Goal: Information Seeking & Learning: Learn about a topic

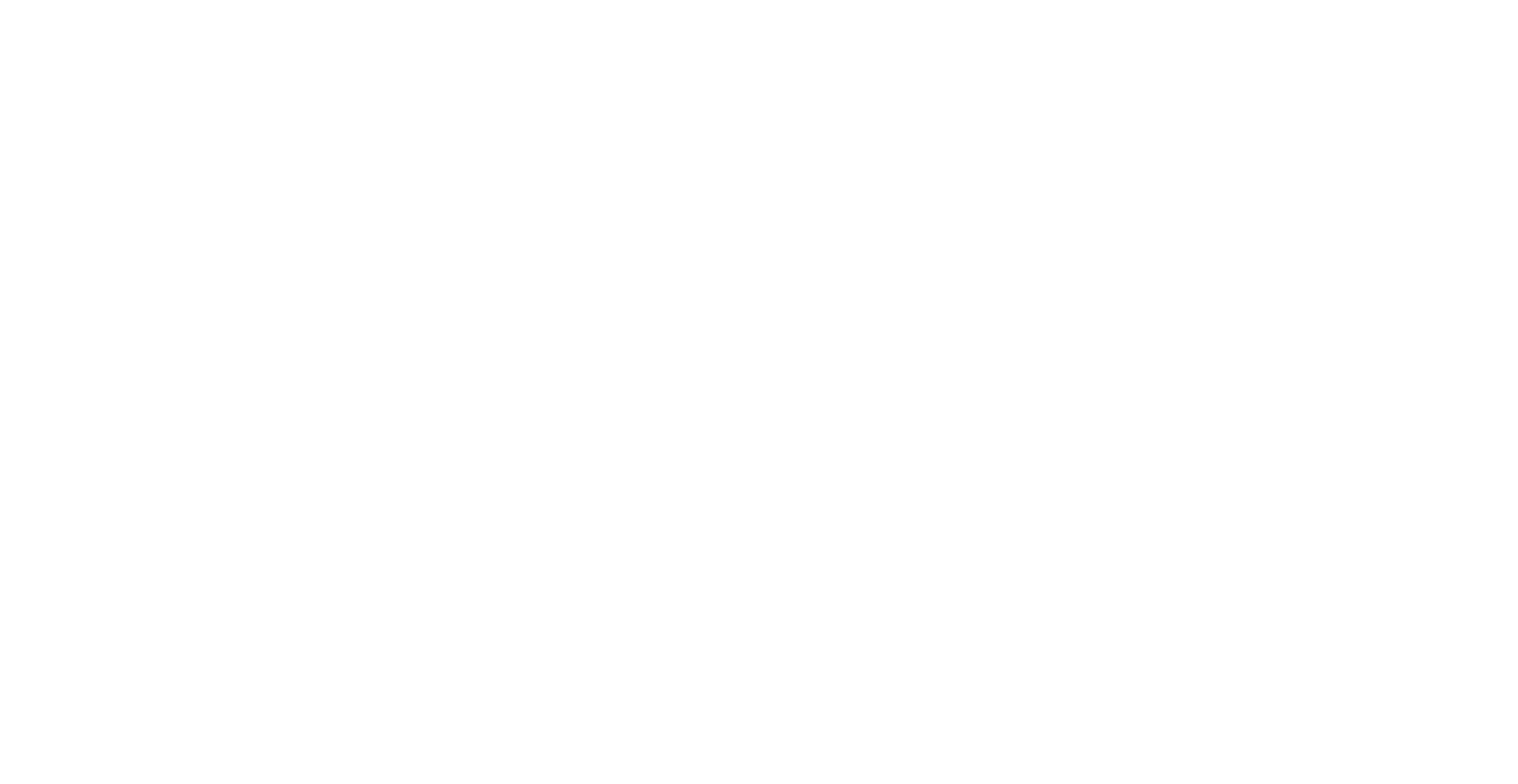
select select "+351"
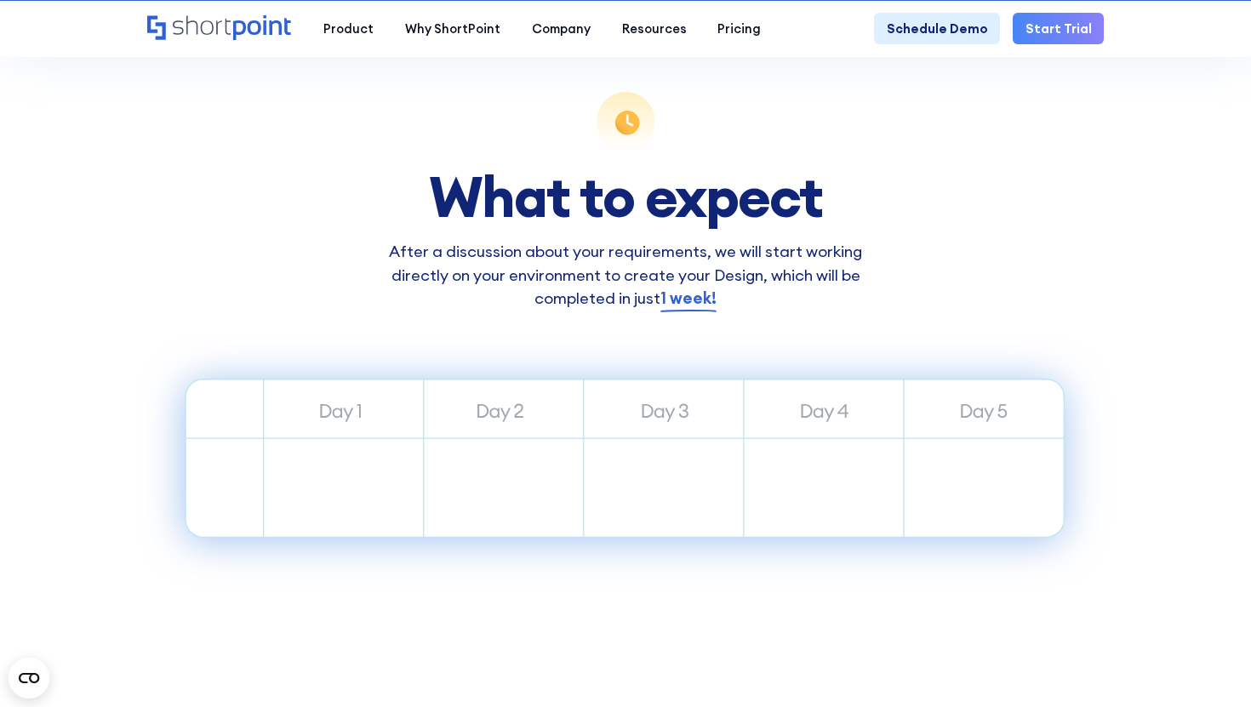
scroll to position [675, 0]
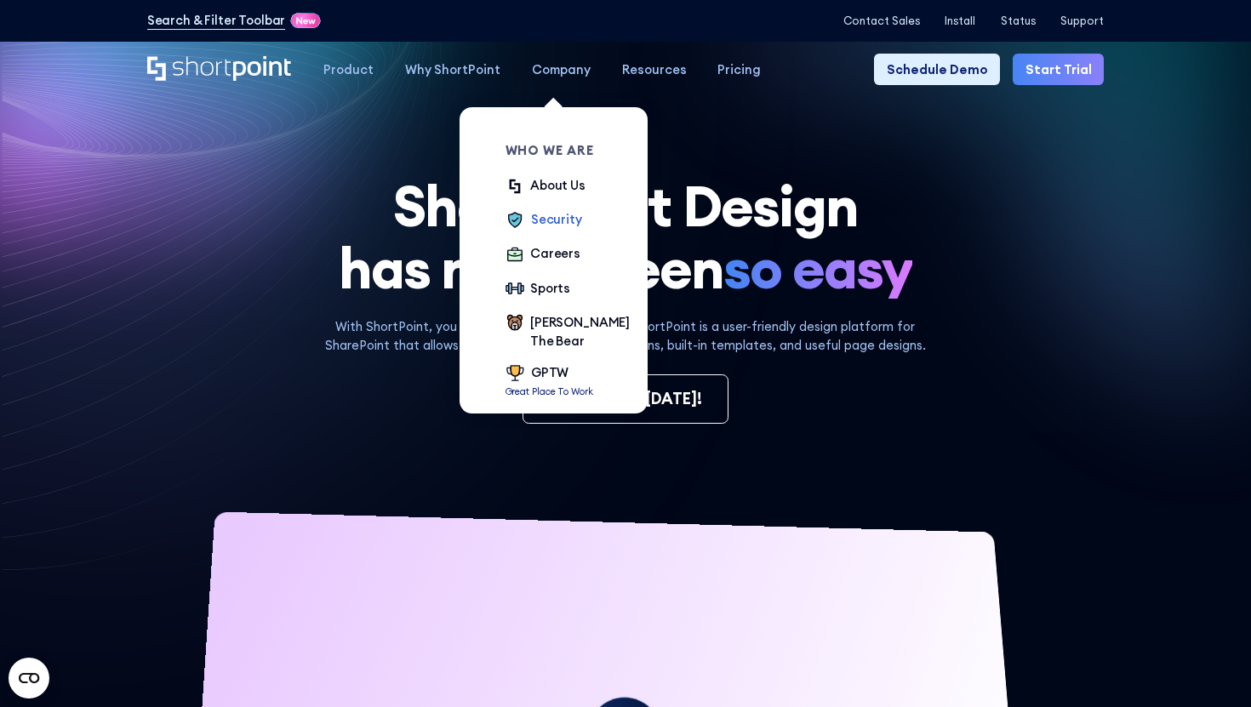
click at [548, 215] on div "Security" at bounding box center [556, 219] width 51 height 19
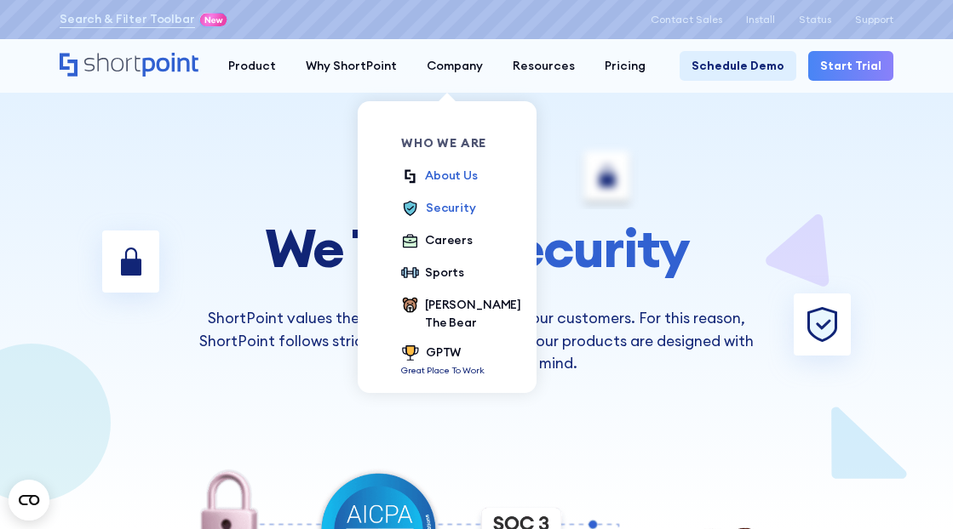
click at [453, 174] on div "About Us" at bounding box center [451, 176] width 53 height 18
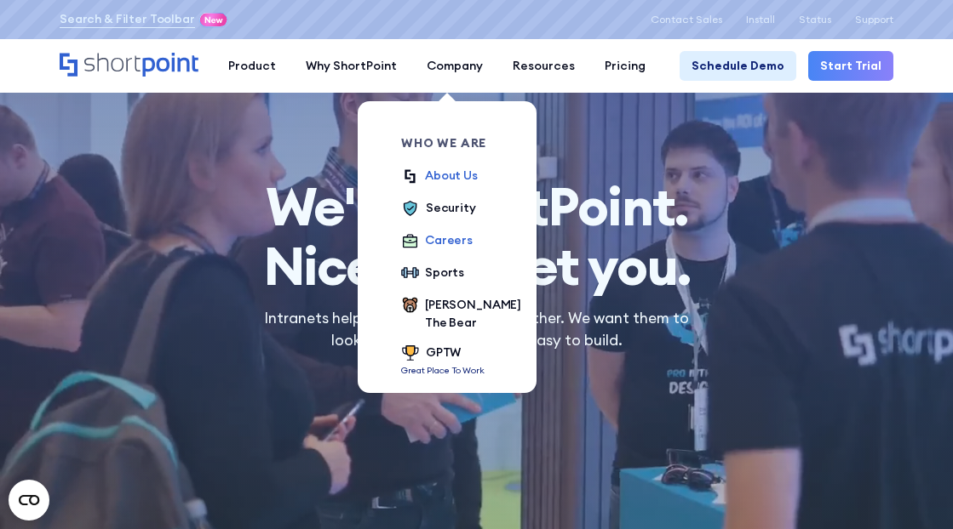
click at [449, 244] on div "Careers" at bounding box center [449, 241] width 48 height 18
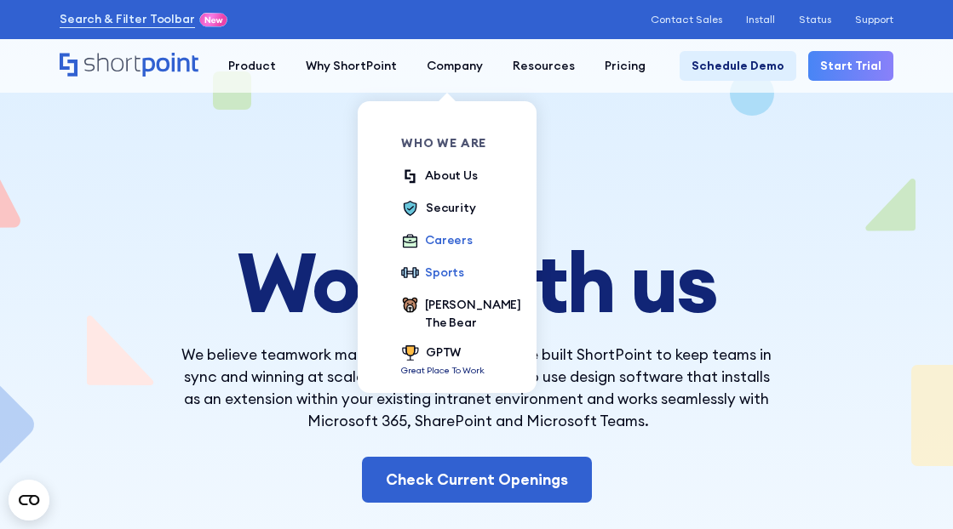
click at [441, 276] on div "Sports" at bounding box center [444, 273] width 39 height 18
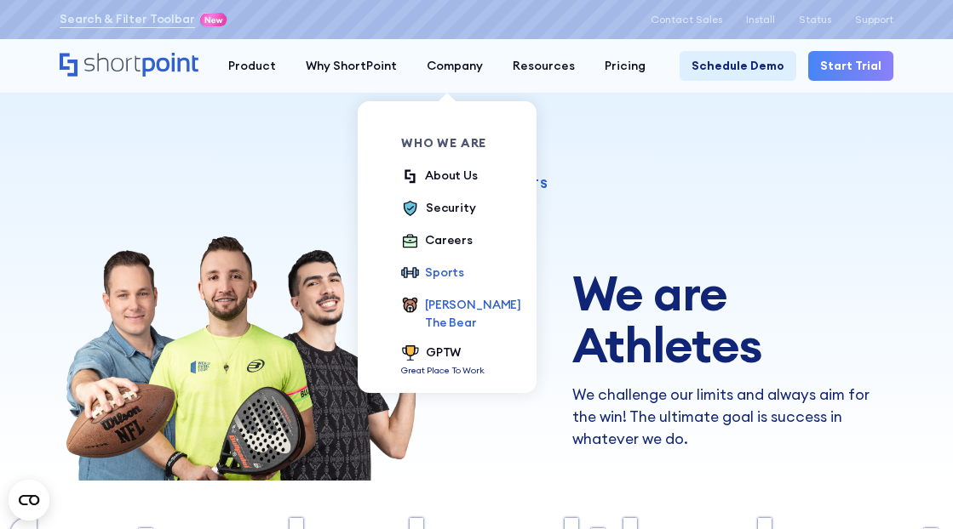
click at [449, 311] on div "[PERSON_NAME] The Bear" at bounding box center [473, 314] width 96 height 36
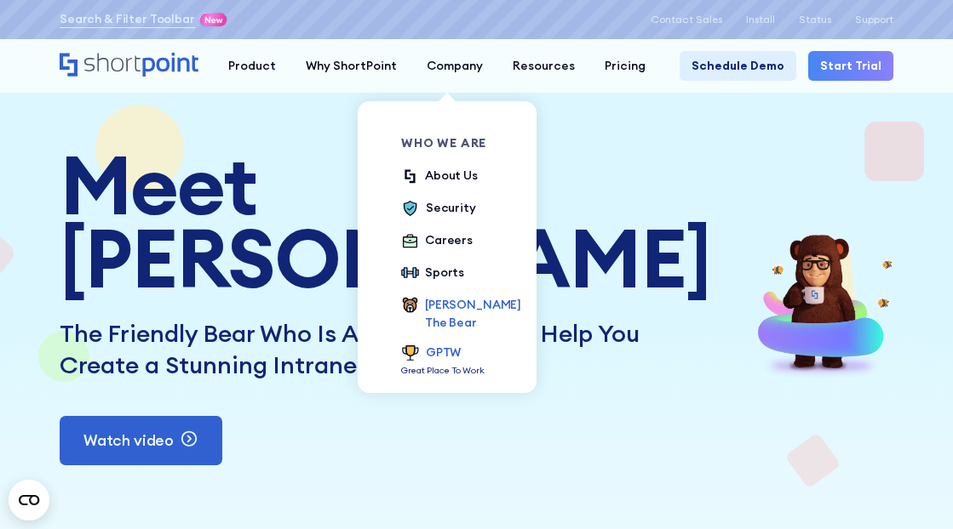
click at [428, 346] on div "GPTW" at bounding box center [443, 354] width 35 height 20
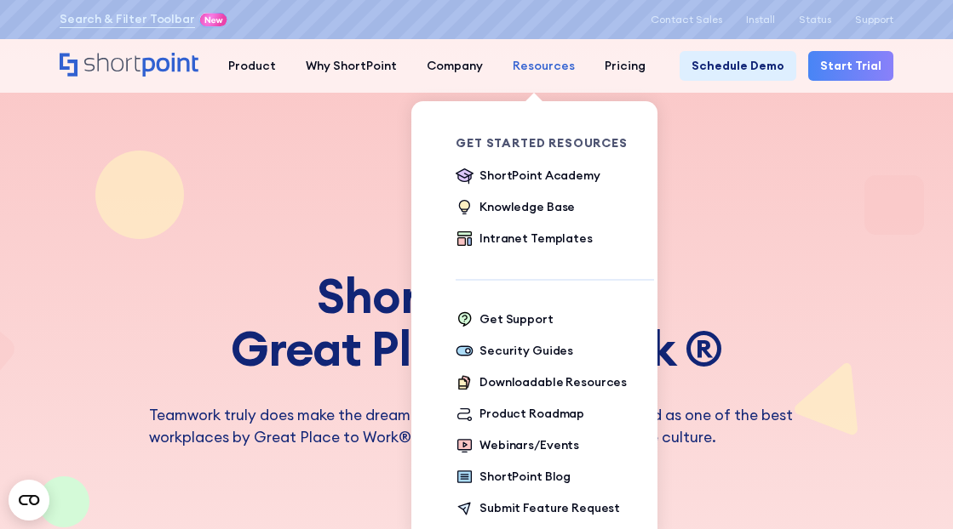
click at [540, 68] on div "Resources" at bounding box center [543, 66] width 62 height 18
click at [540, 67] on div "Resources" at bounding box center [543, 66] width 62 height 18
click at [511, 176] on div "ShortPoint Academy" at bounding box center [539, 176] width 120 height 18
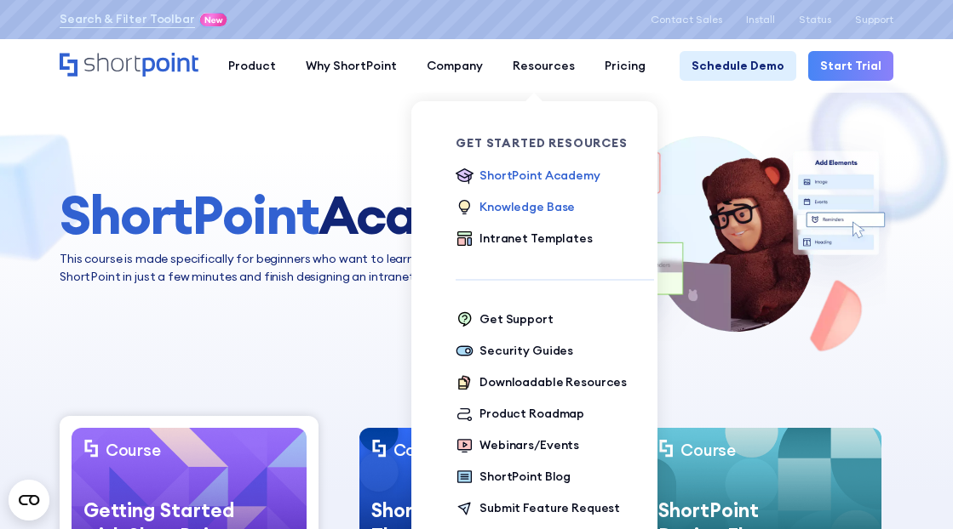
click at [511, 211] on div "Knowledge Base" at bounding box center [526, 207] width 95 height 18
click at [491, 344] on div "Security Guides" at bounding box center [526, 351] width 94 height 18
click at [538, 378] on div "Downloadable Resources" at bounding box center [552, 383] width 147 height 18
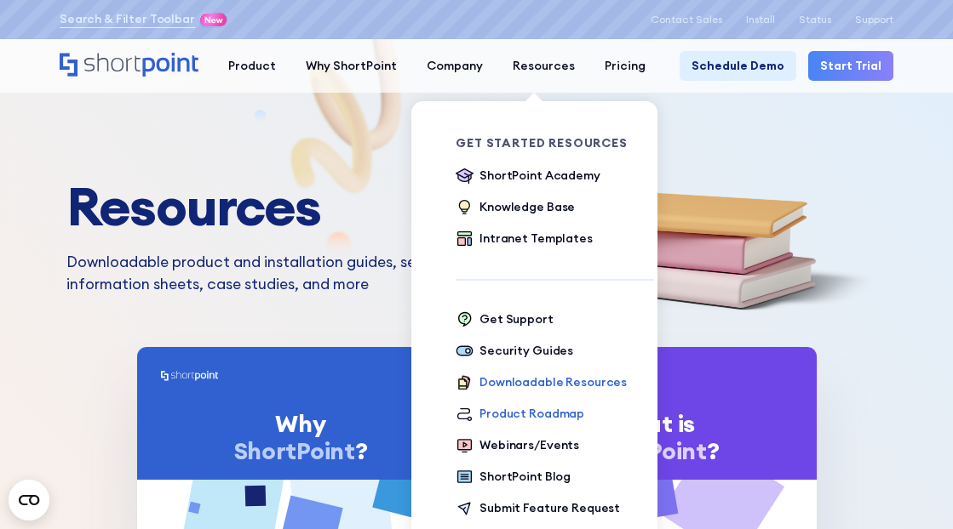
click at [518, 415] on div "Product Roadmap" at bounding box center [531, 414] width 105 height 18
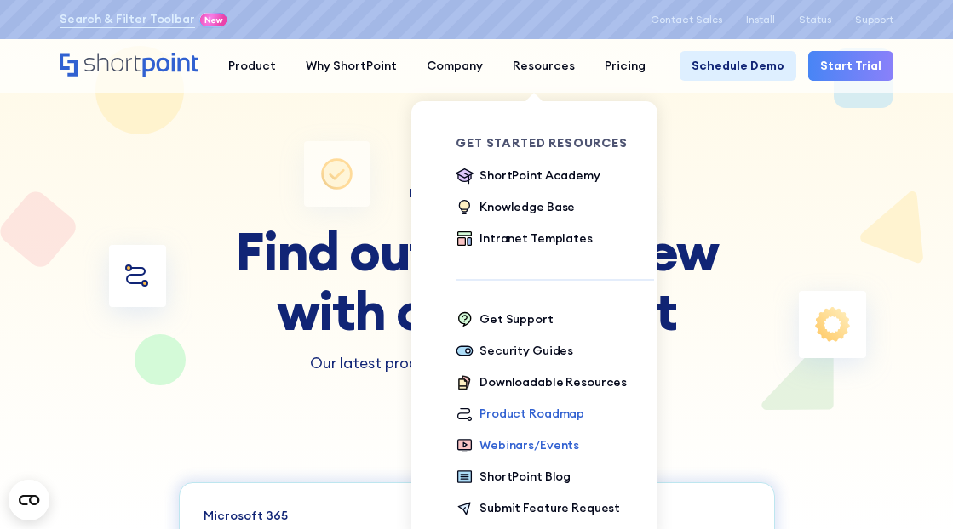
click at [534, 443] on div "Webinars/Events" at bounding box center [529, 446] width 100 height 18
